Goal: Information Seeking & Learning: Learn about a topic

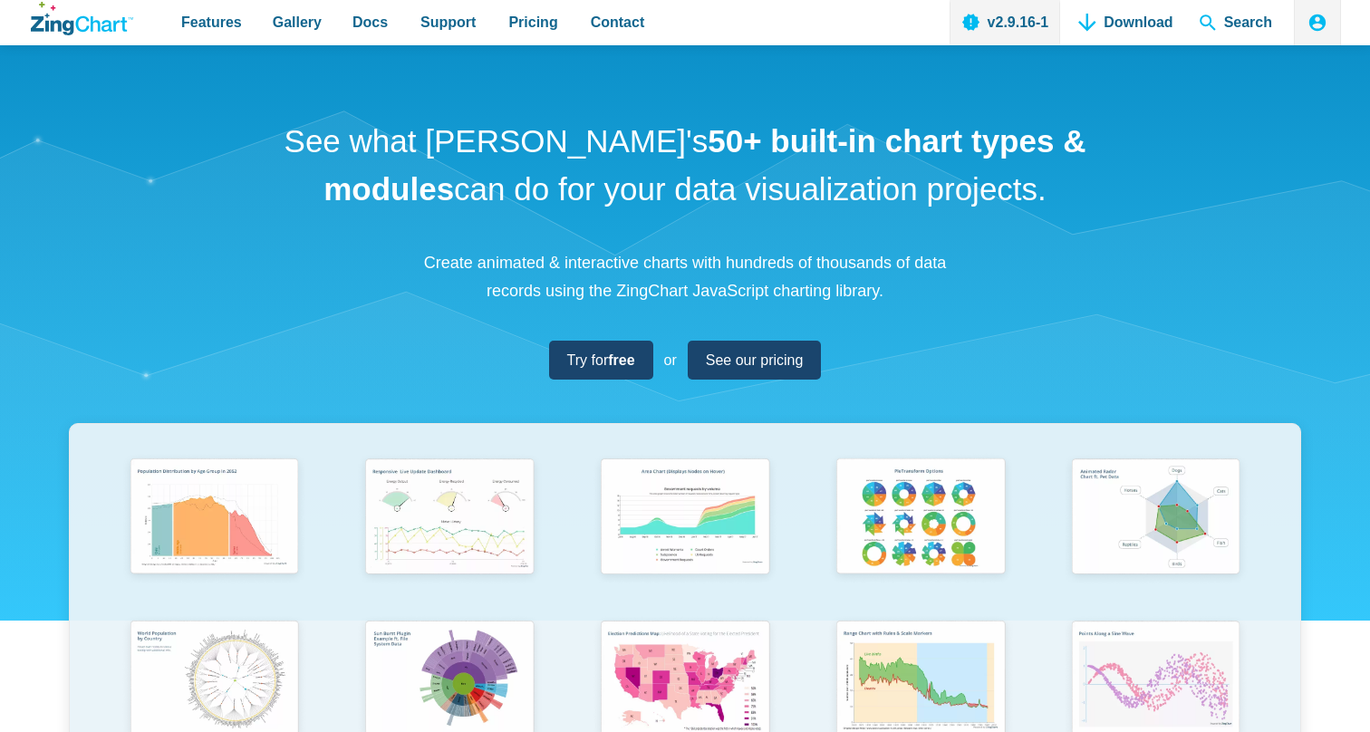
scroll to position [197, 0]
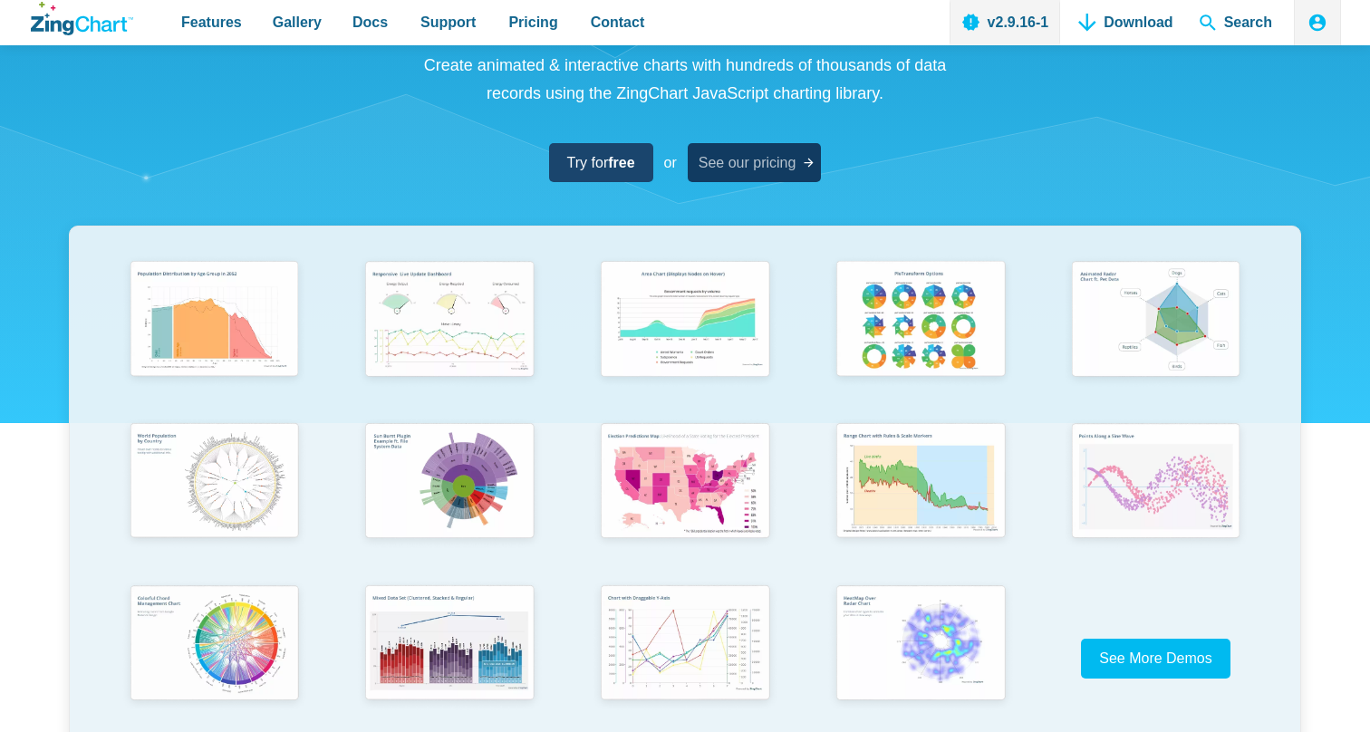
click at [727, 159] on span "See our pricing" at bounding box center [747, 162] width 98 height 24
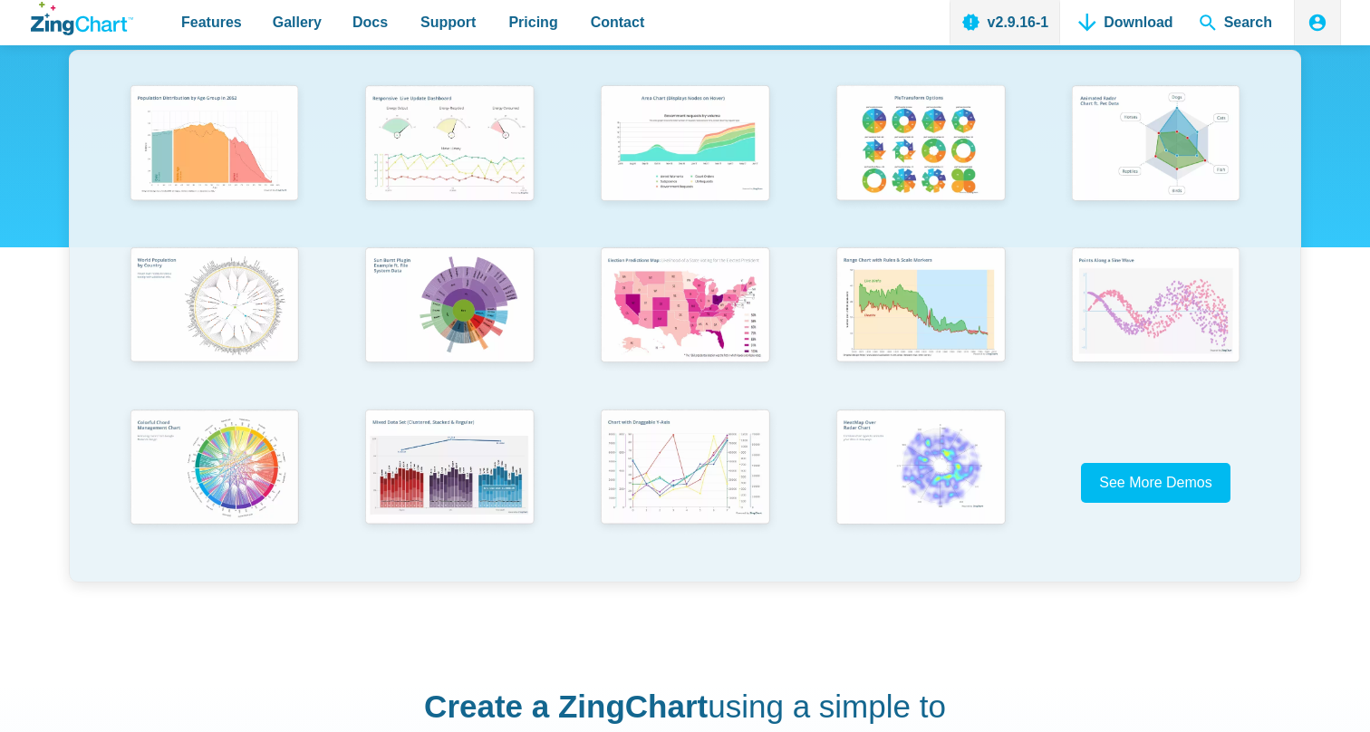
scroll to position [374, 0]
click at [863, 139] on img "App Content" at bounding box center [919, 142] width 194 height 139
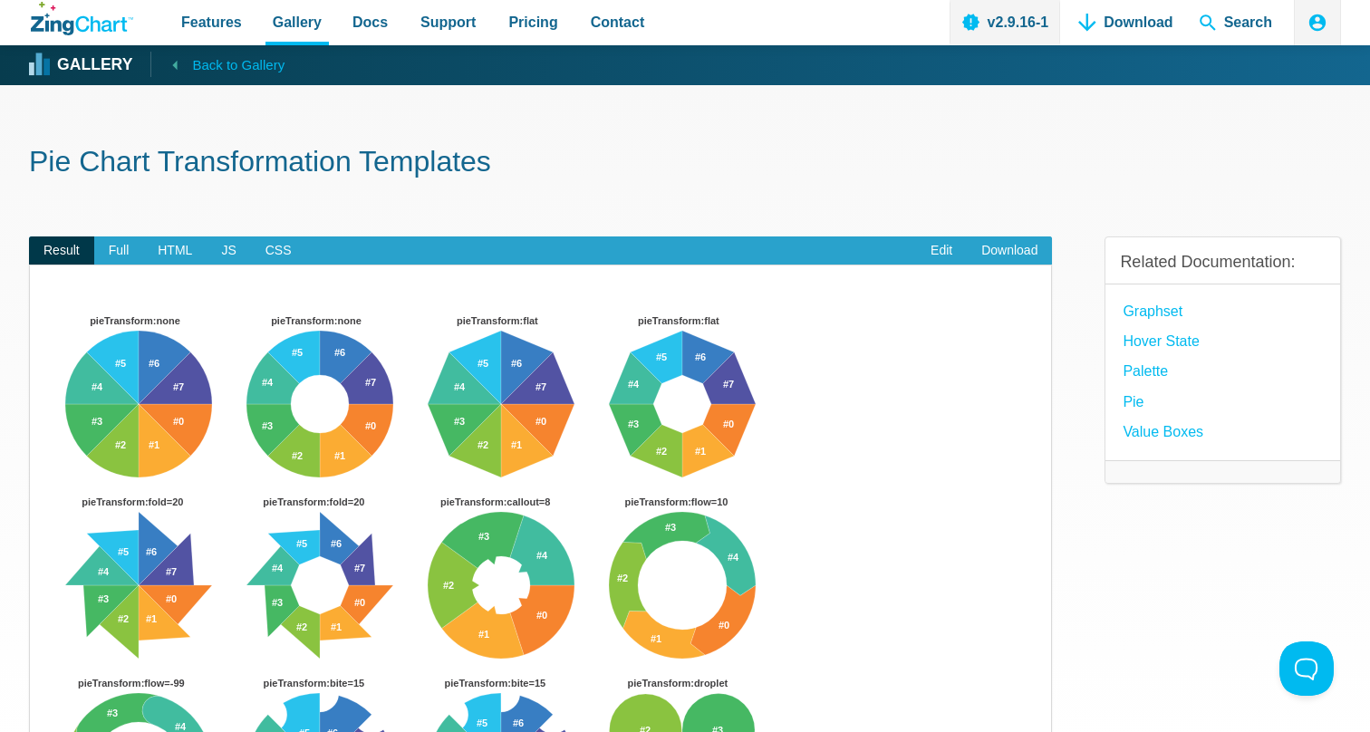
click at [236, 66] on span "Back to Gallery" at bounding box center [238, 65] width 92 height 24
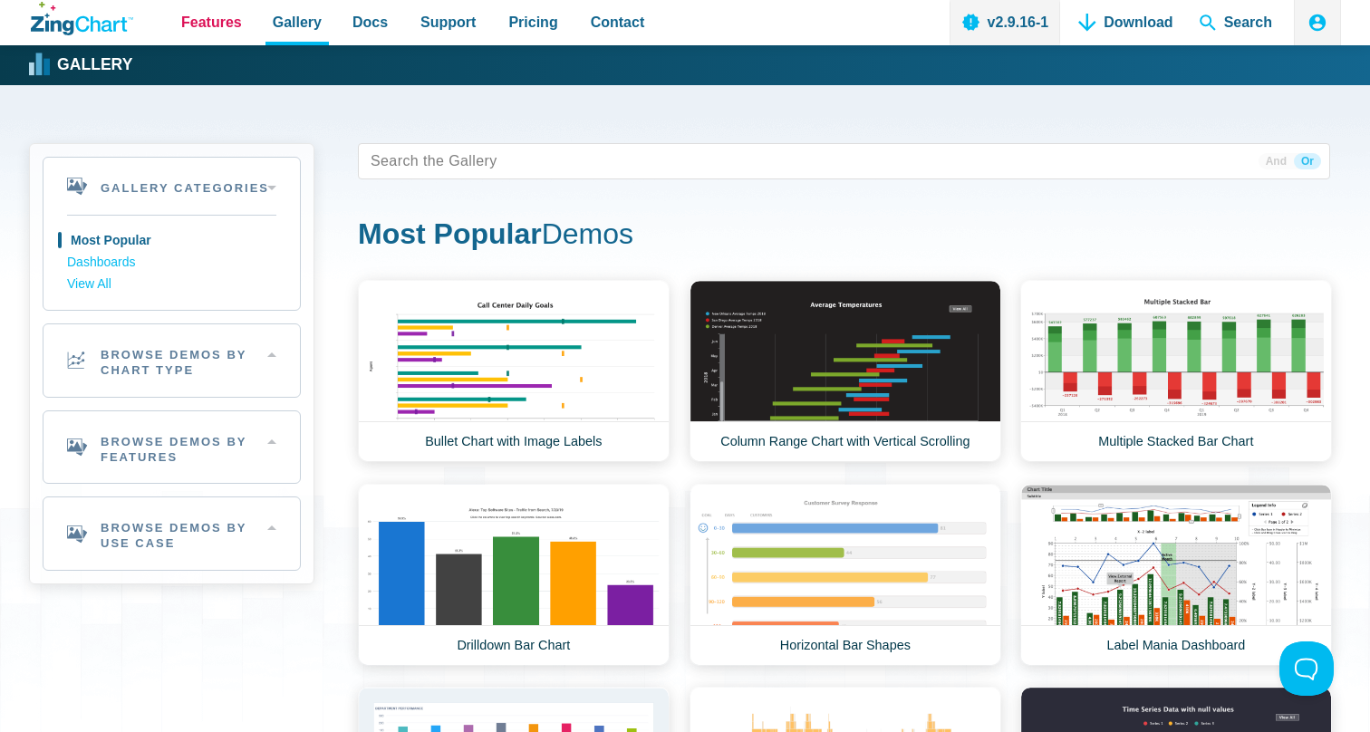
click at [237, 21] on span "Features" at bounding box center [211, 22] width 61 height 24
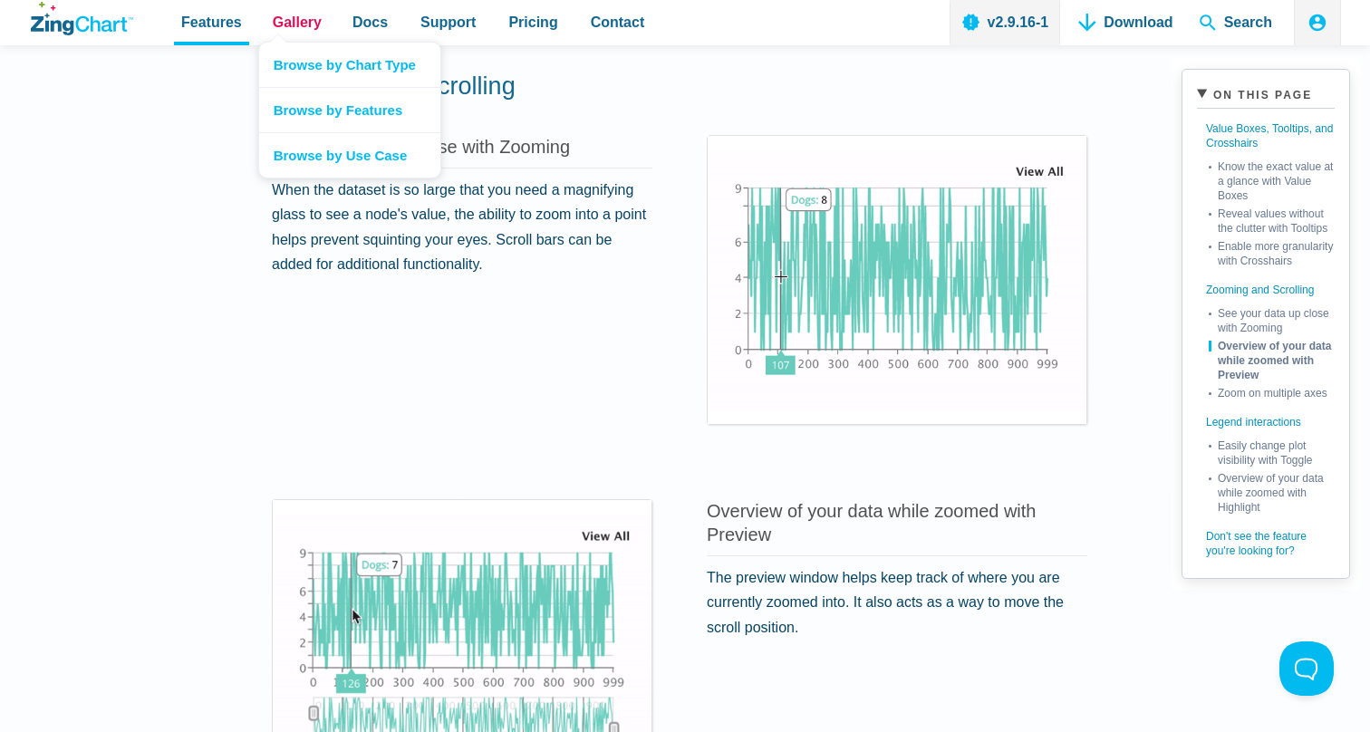
scroll to position [1716, 0]
